Goal: Task Accomplishment & Management: Manage account settings

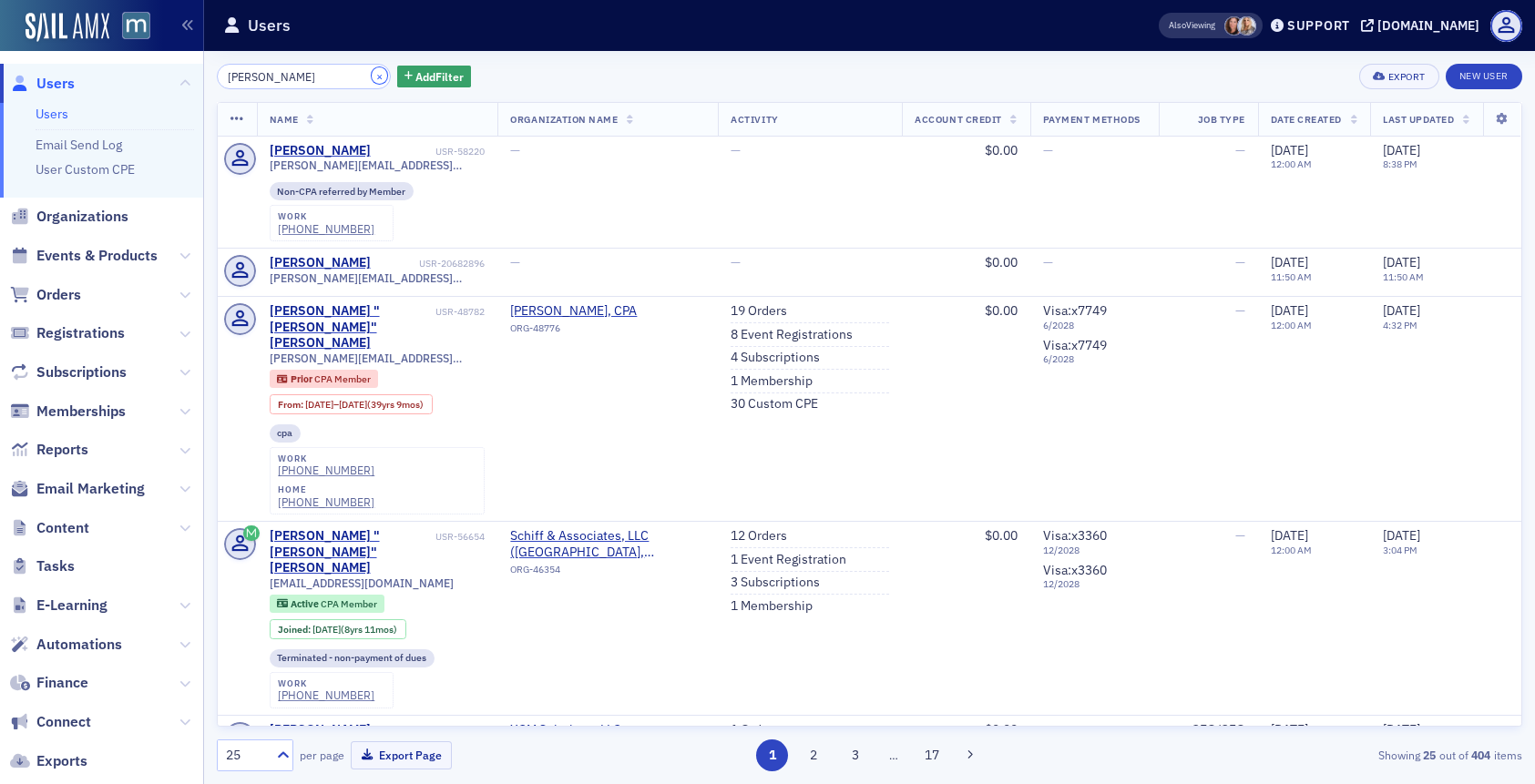
click at [371, 77] on button "×" at bounding box center [380, 76] width 17 height 17
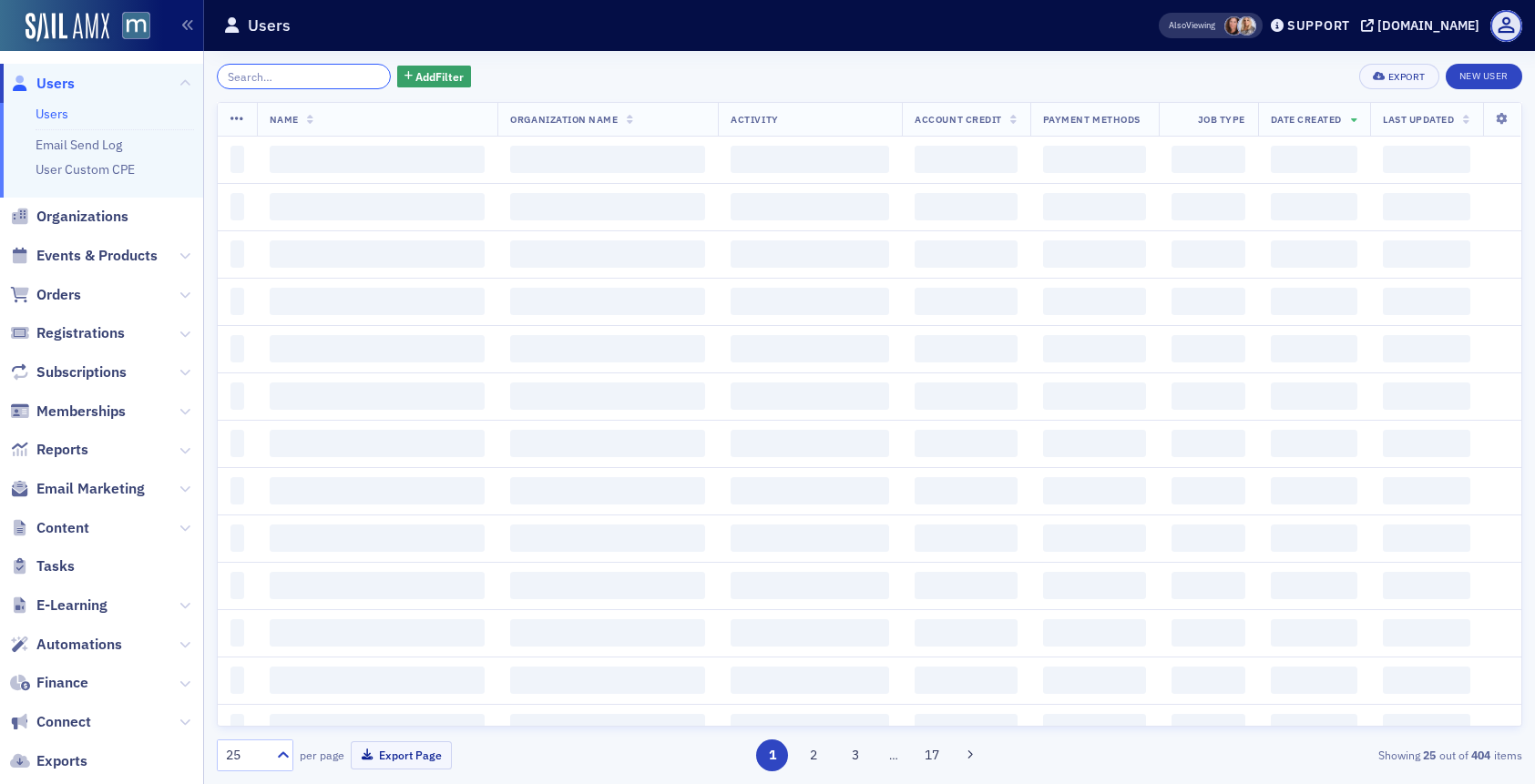
click at [335, 79] on input "search" at bounding box center [304, 77] width 174 height 26
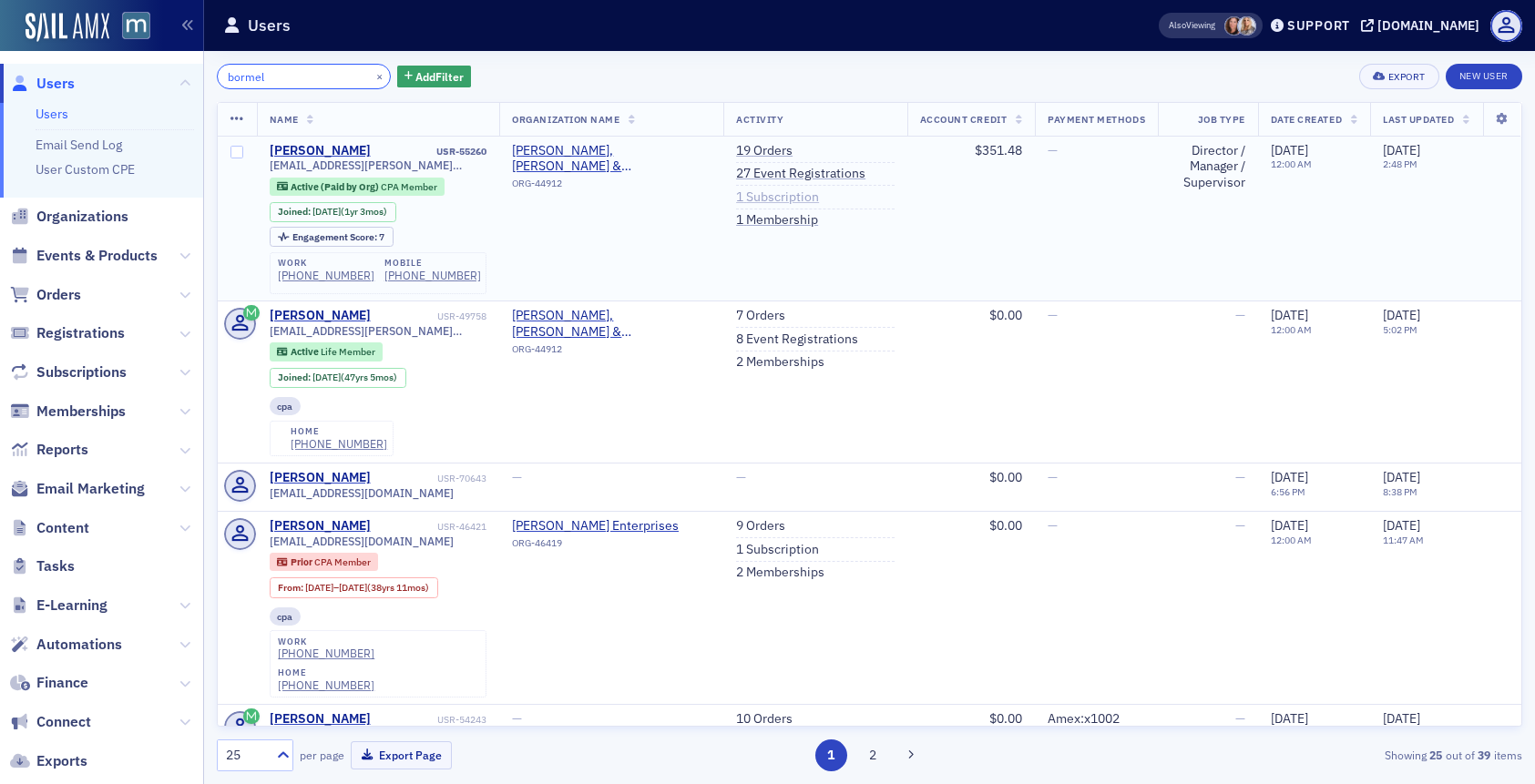
type input "bormel"
click at [781, 202] on link "1 Subscription" at bounding box center [778, 198] width 83 height 17
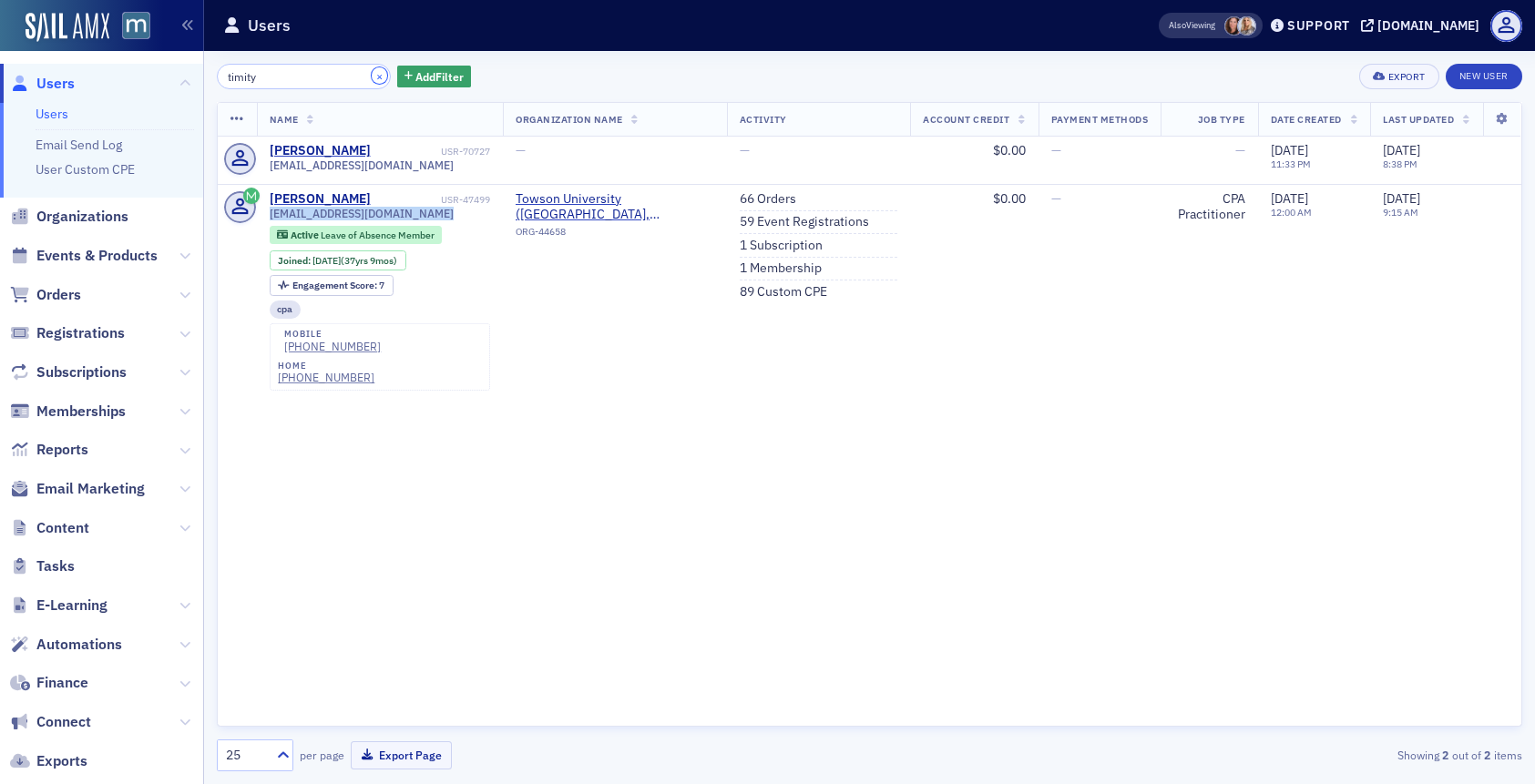
click at [371, 72] on button "×" at bounding box center [380, 76] width 17 height 17
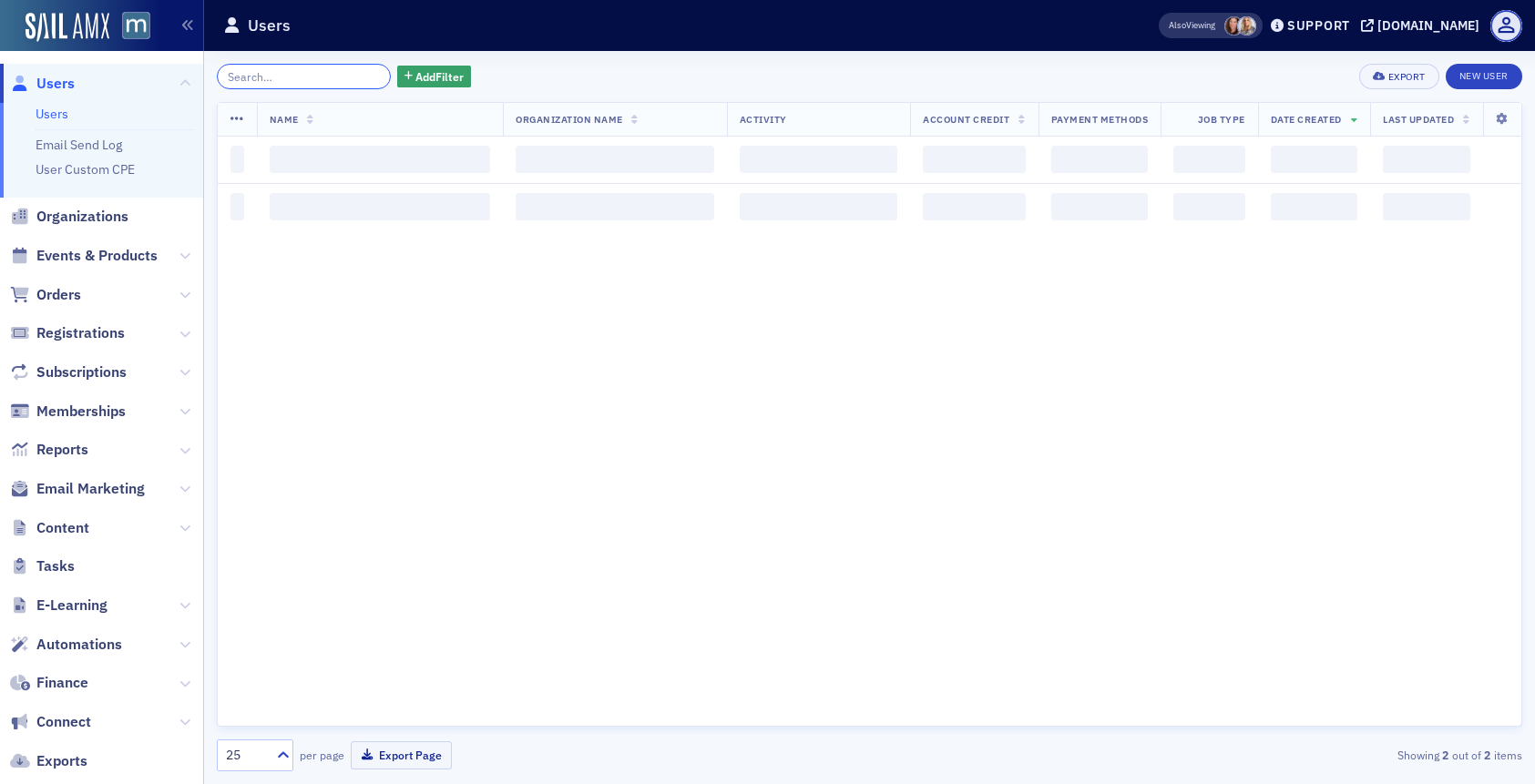
click at [336, 76] on input "search" at bounding box center [304, 77] width 174 height 26
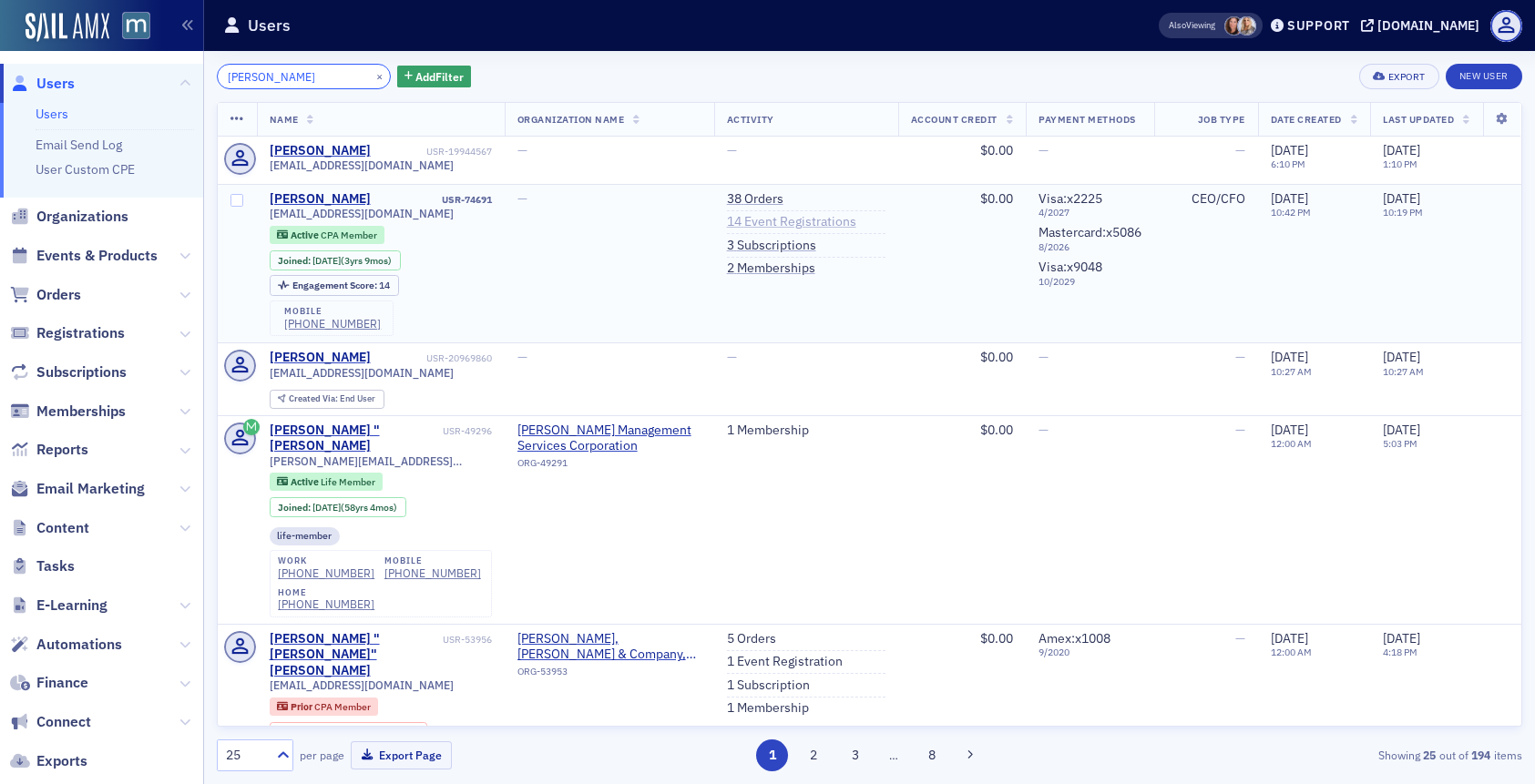
type input "Sheree Johnson"
click at [759, 223] on link "14 Event Registrations" at bounding box center [792, 223] width 129 height 17
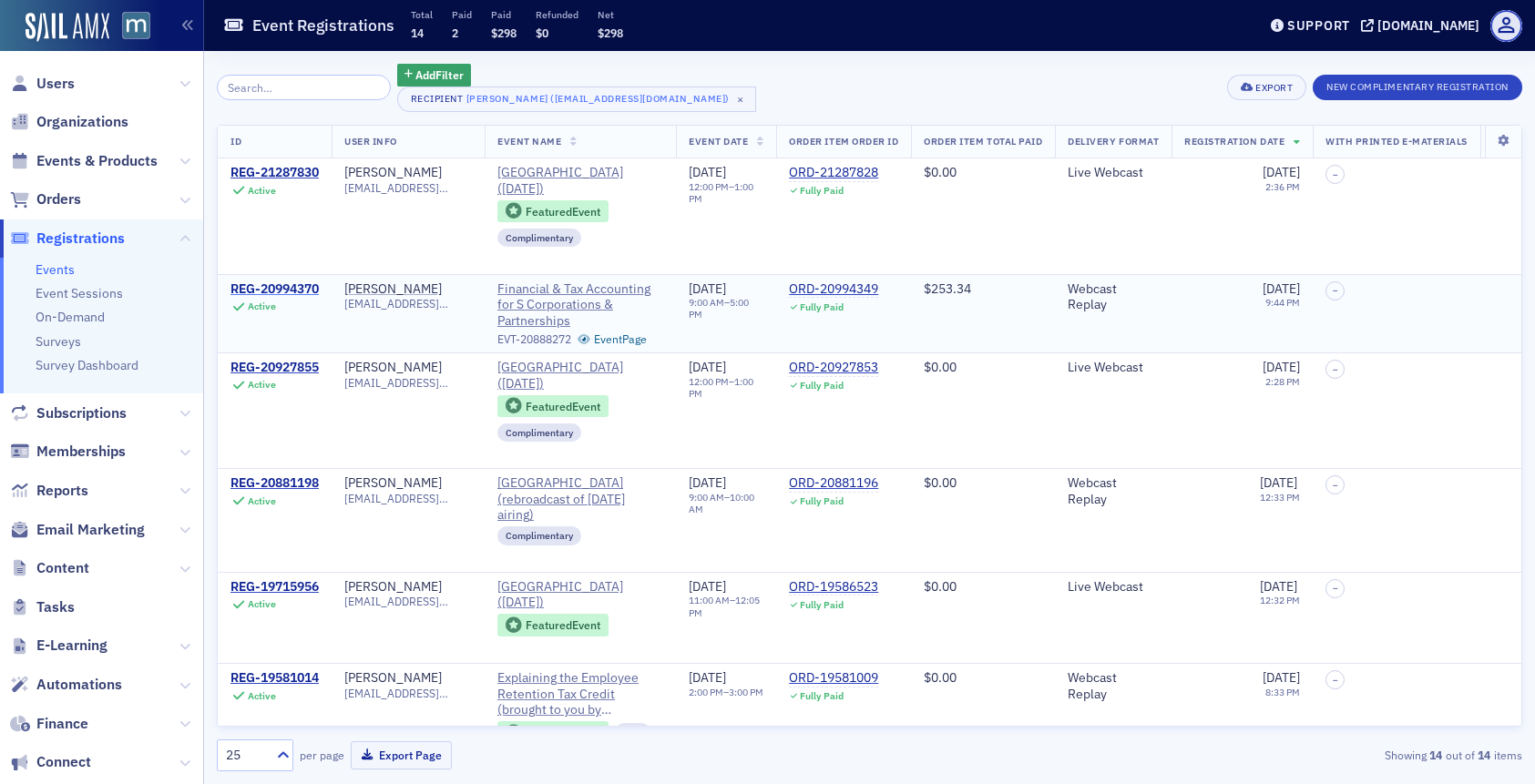
click at [282, 290] on div "REG-20994370" at bounding box center [275, 290] width 89 height 17
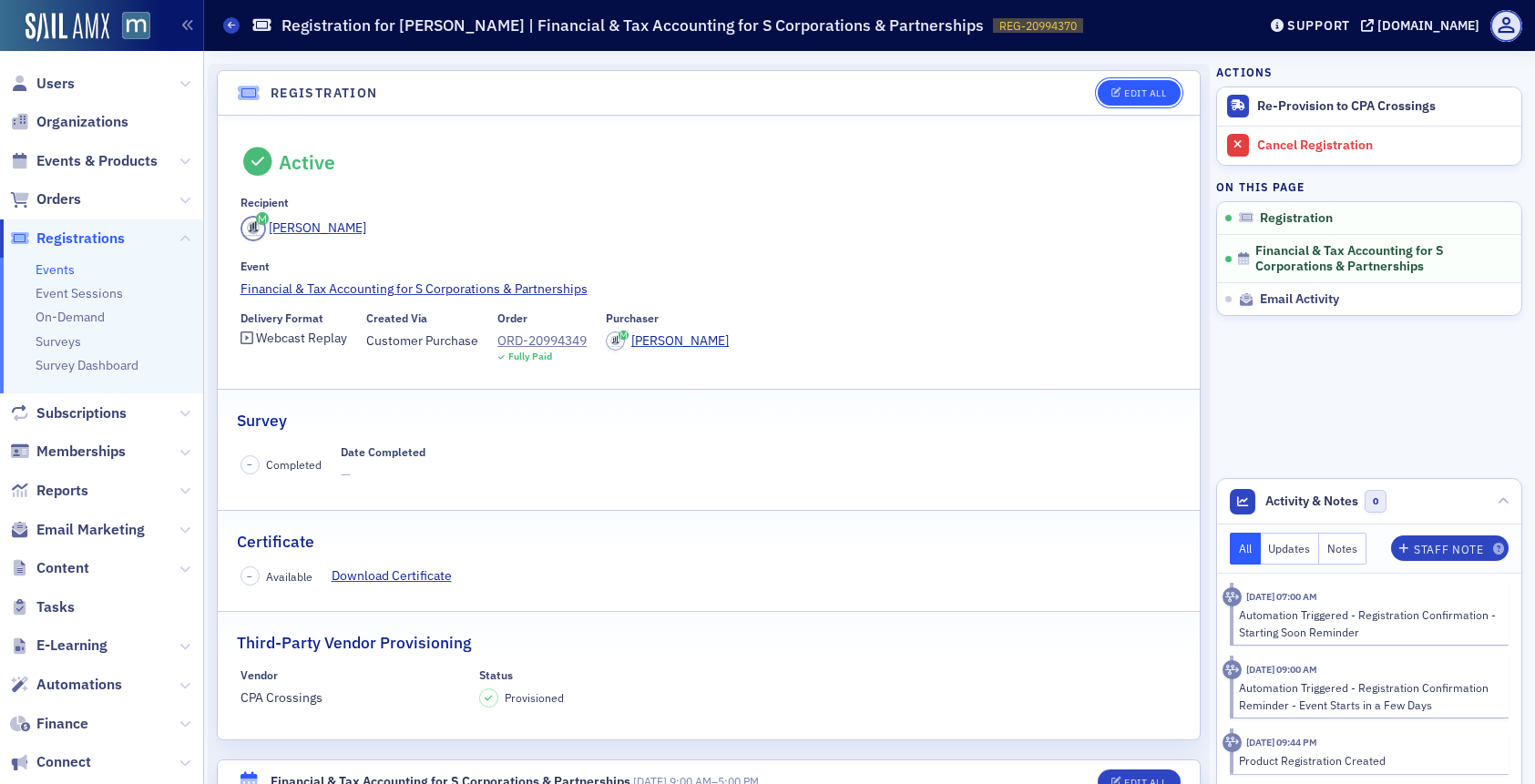
click at [1125, 89] on div "Edit All" at bounding box center [1144, 93] width 42 height 10
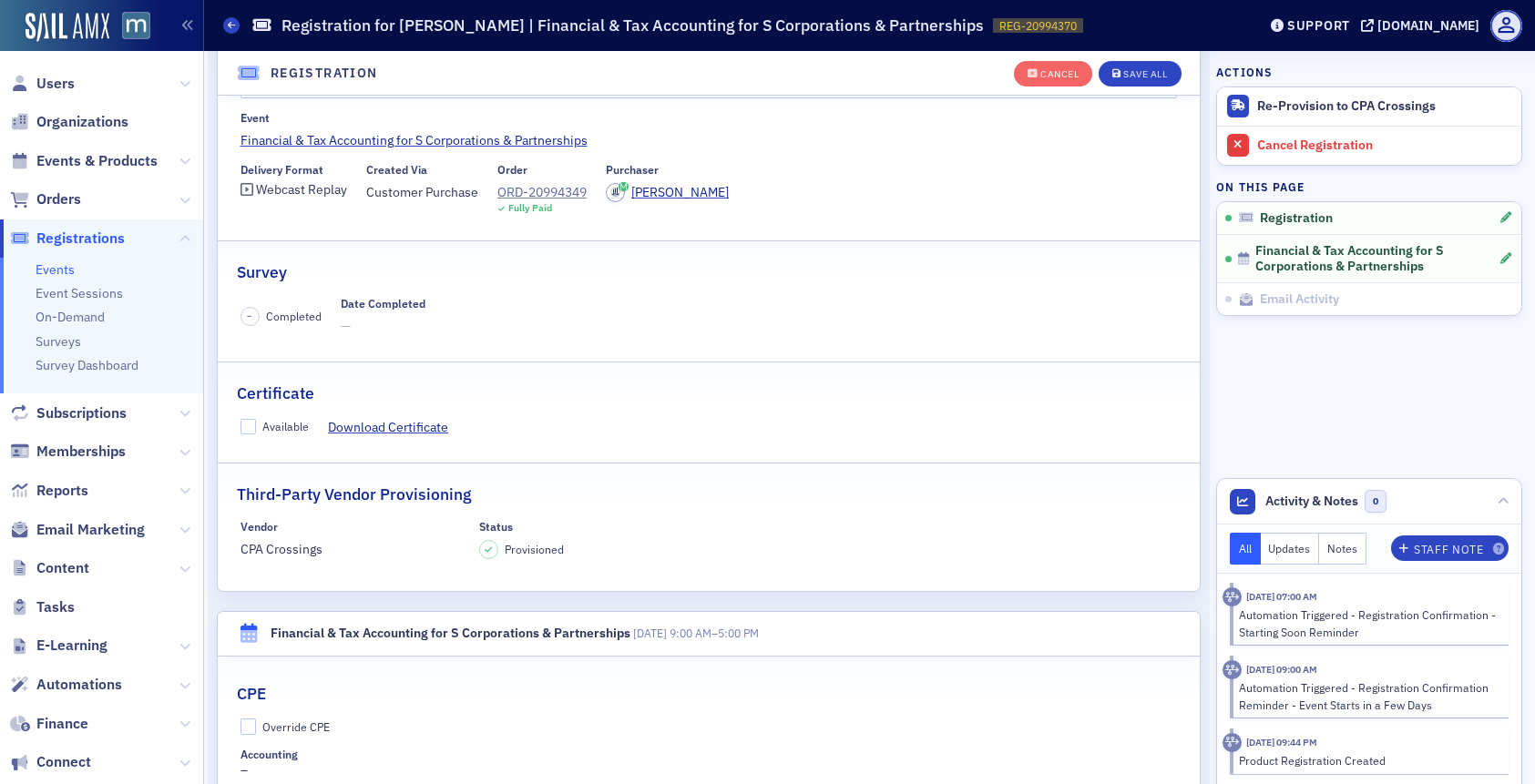
scroll to position [271, 0]
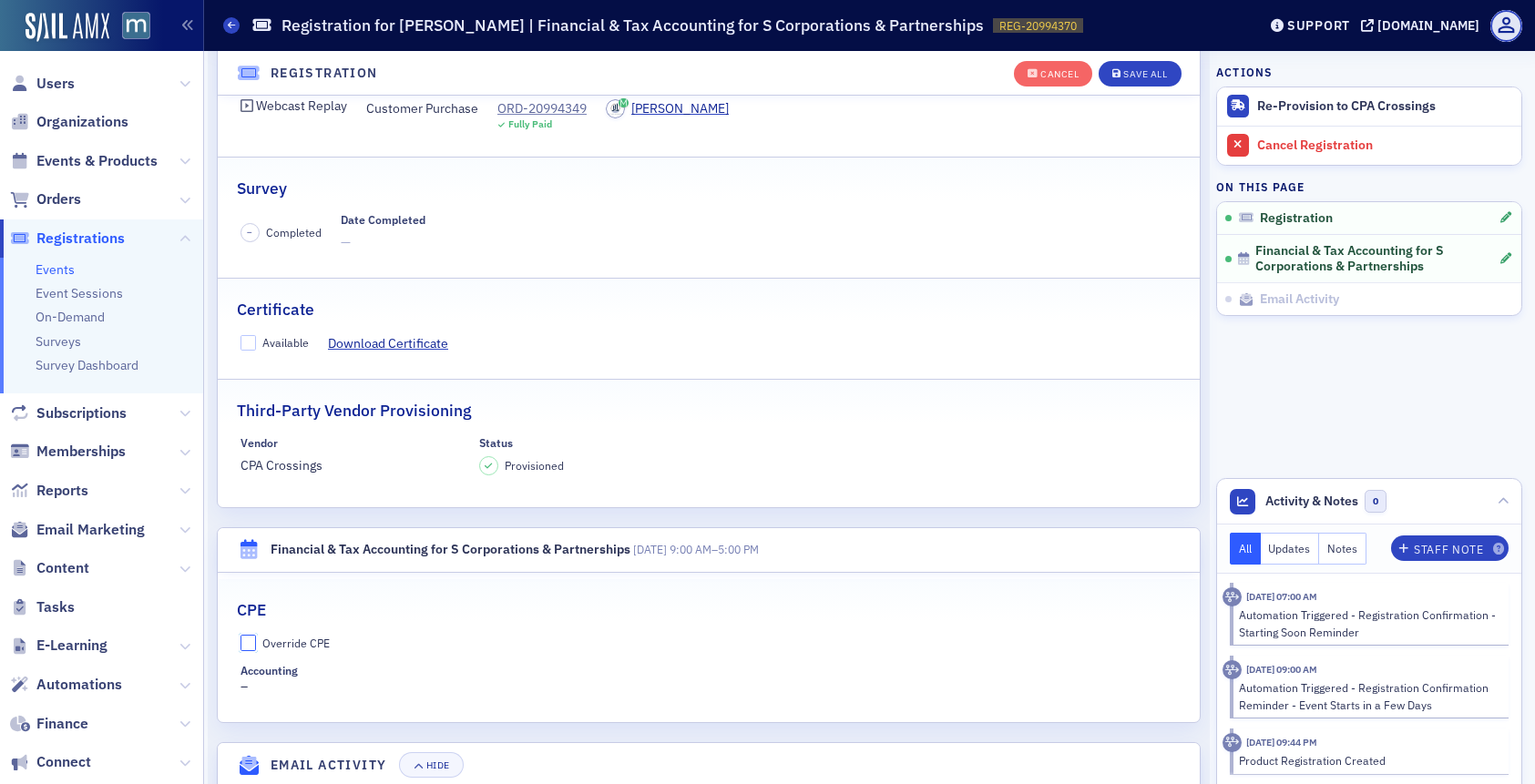
click at [247, 640] on input "Override CPE" at bounding box center [248, 643] width 17 height 17
checkbox input "true"
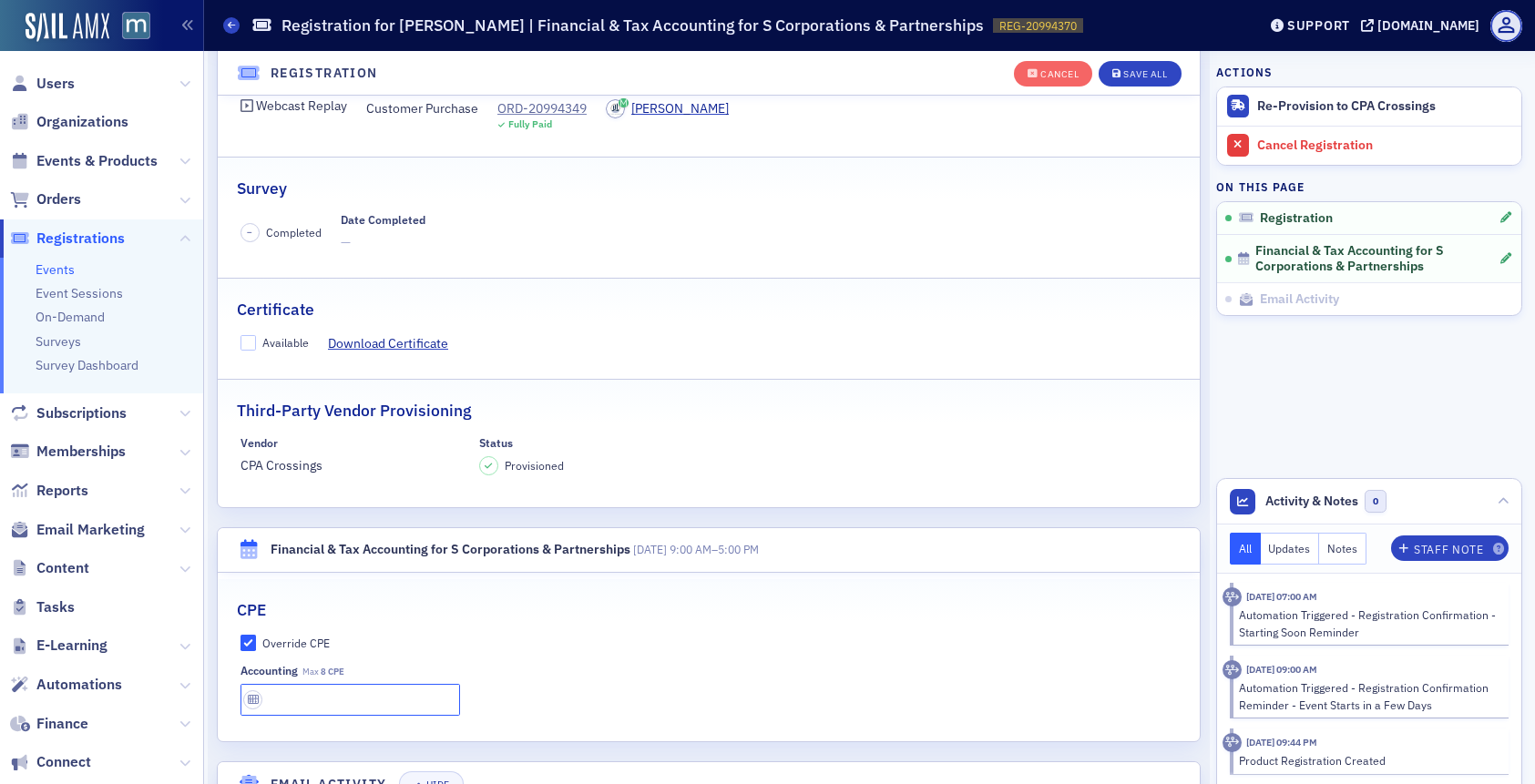
click at [270, 701] on input "text" at bounding box center [350, 700] width 220 height 32
type input "8 CPE"
click at [248, 344] on input "Available" at bounding box center [248, 344] width 17 height 17
checkbox input "true"
click at [695, 402] on div "Third-Party Vendor Provisioning" at bounding box center [708, 401] width 944 height 42
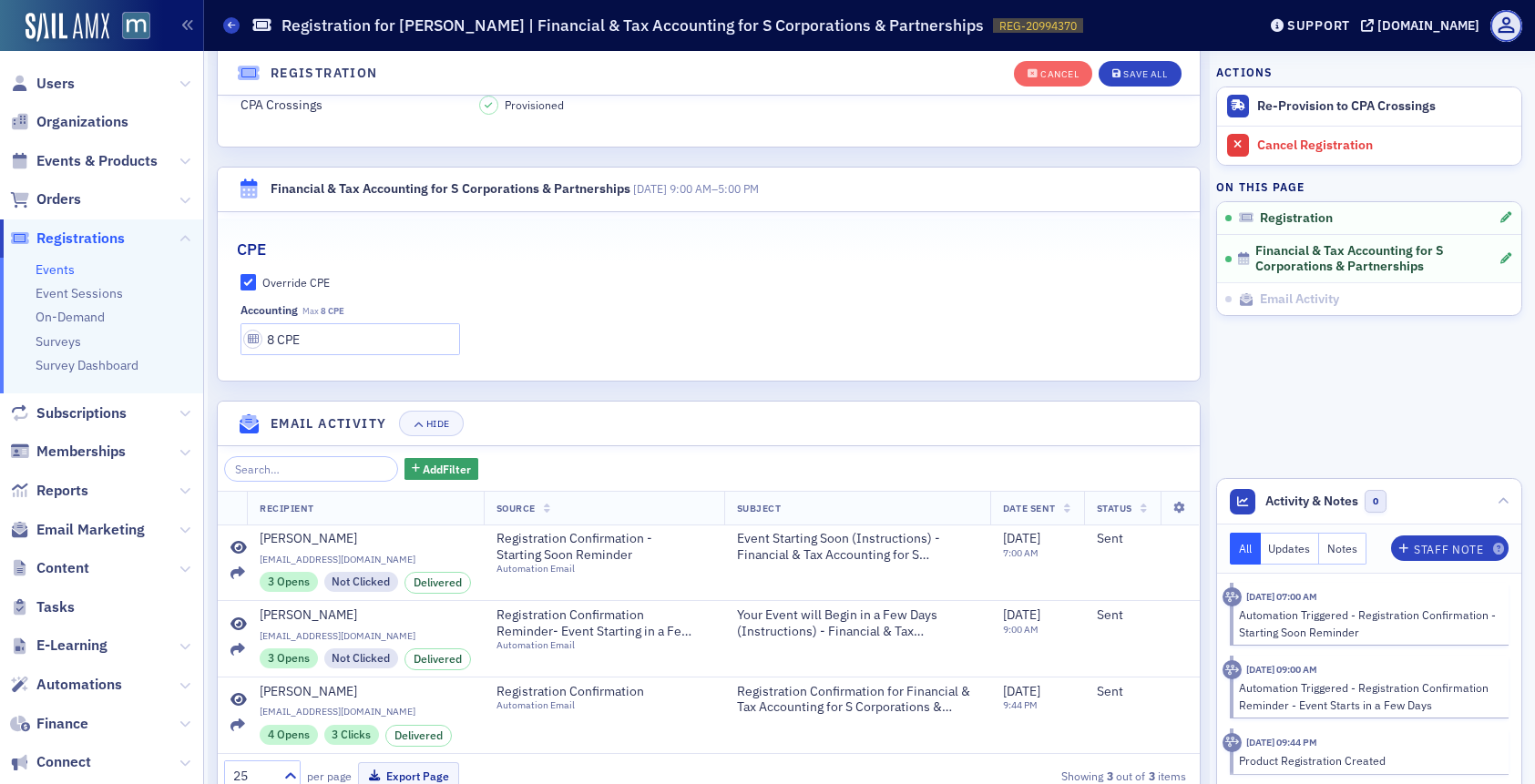
scroll to position [689, 0]
